Goal: Find specific page/section

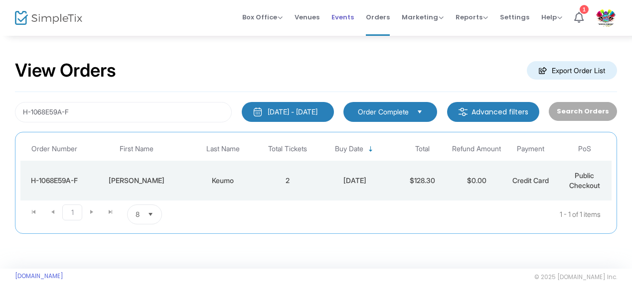
click at [349, 15] on span "Events" at bounding box center [342, 16] width 22 height 25
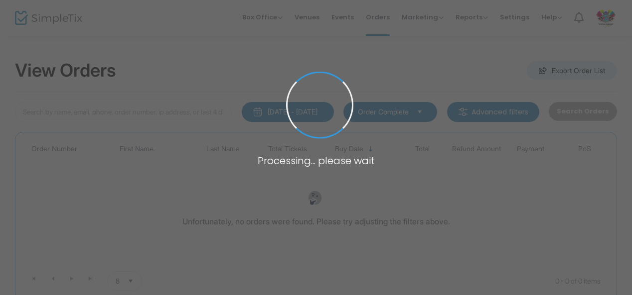
type input "H-1068E59A-F"
